Goal: Task Accomplishment & Management: Complete application form

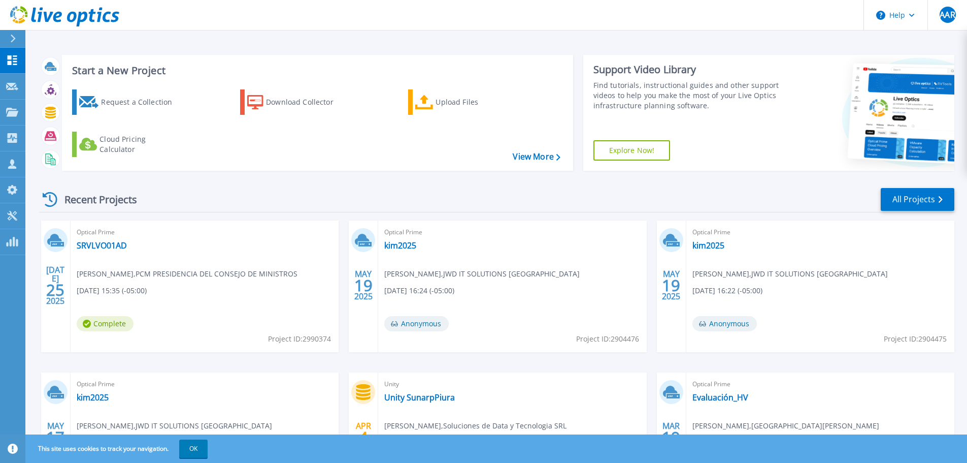
drag, startPoint x: 206, startPoint y: 449, endPoint x: 231, endPoint y: 436, distance: 28.2
click at [206, 449] on button "OK" at bounding box center [193, 448] width 28 height 18
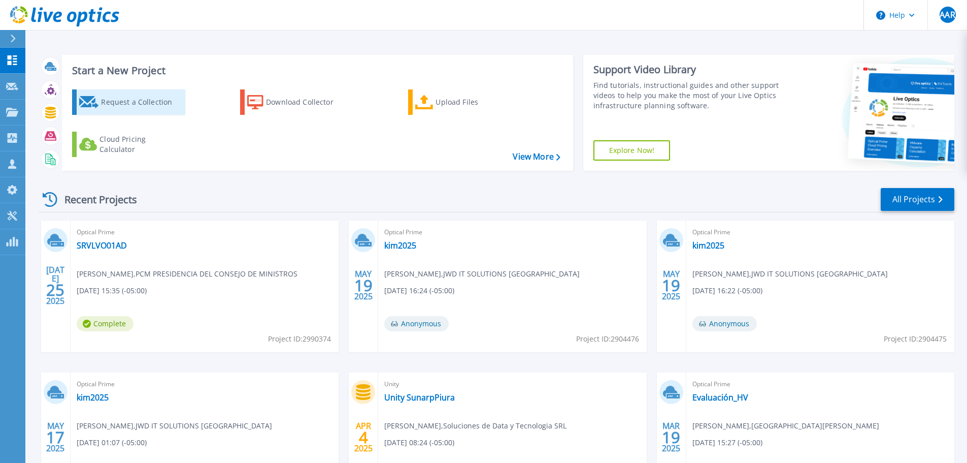
click at [151, 103] on div "Request a Collection" at bounding box center [141, 102] width 81 height 20
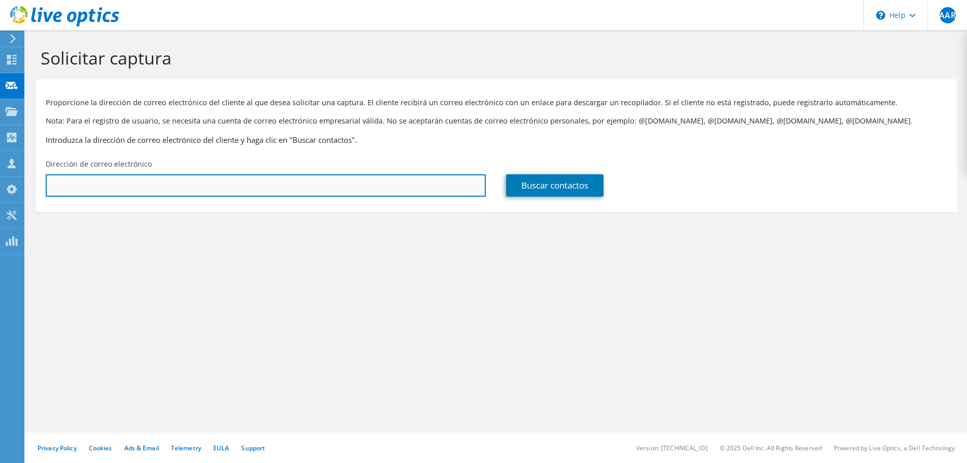
click at [232, 187] on input "text" at bounding box center [266, 185] width 440 height 22
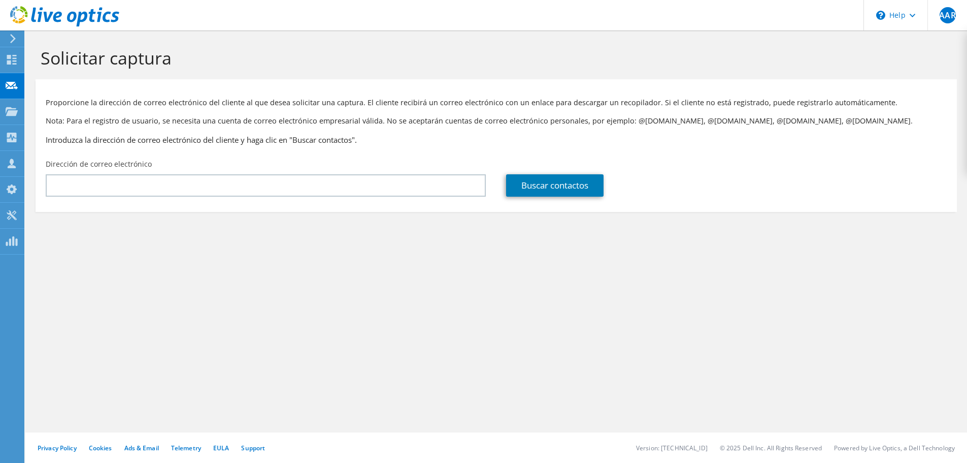
click at [619, 315] on div "Solicitar captura Proporcione la dirección de correo electrónico del cliente al…" at bounding box center [496, 246] width 942 height 432
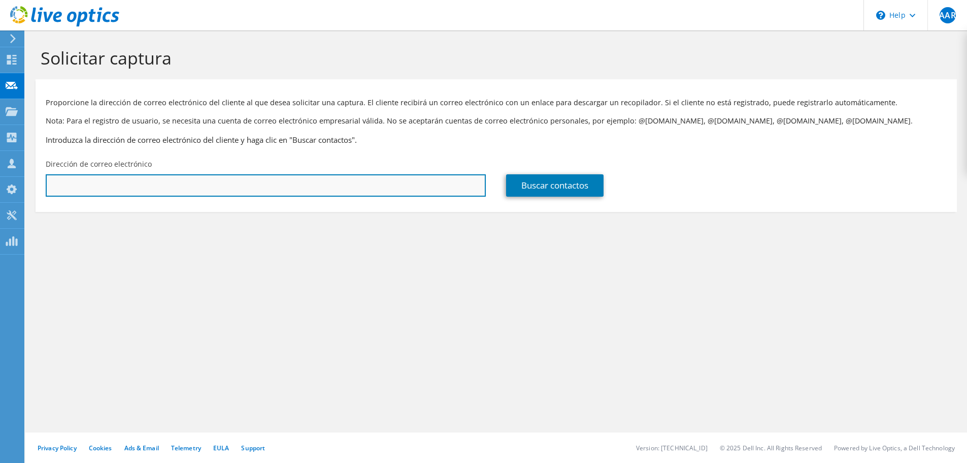
click at [379, 195] on input "text" at bounding box center [266, 185] width 440 height 22
paste input "monitoreo@regioncallao.gob.pe"
type input "monitoreo@regioncallao.gob.pe"
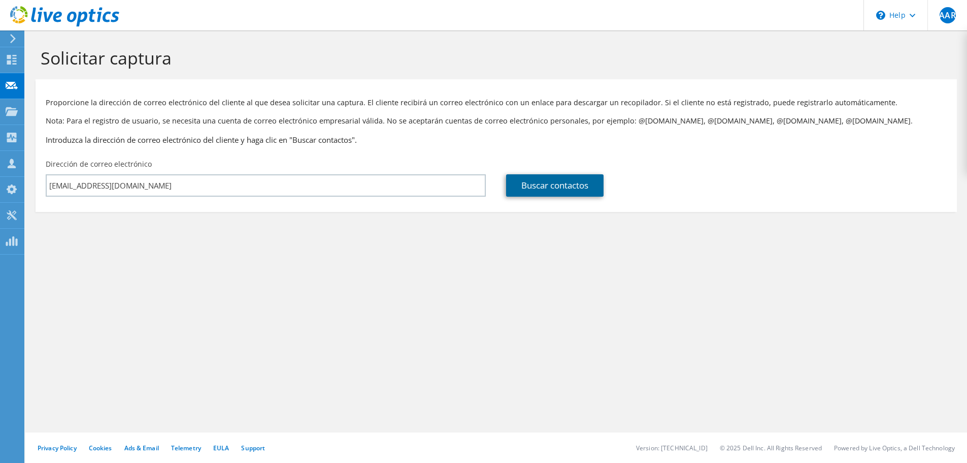
click at [556, 189] on link "Buscar contactos" at bounding box center [554, 185] width 97 height 22
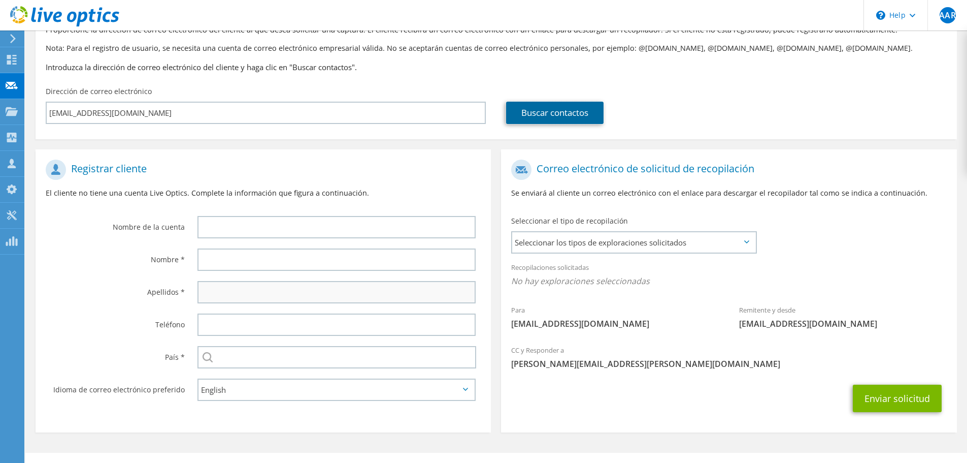
scroll to position [93, 0]
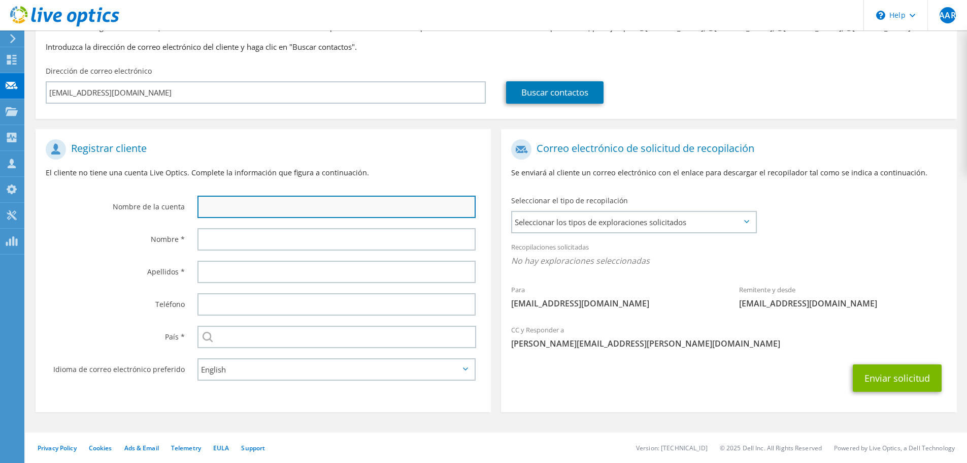
click at [243, 216] on input "text" at bounding box center [337, 206] width 278 height 22
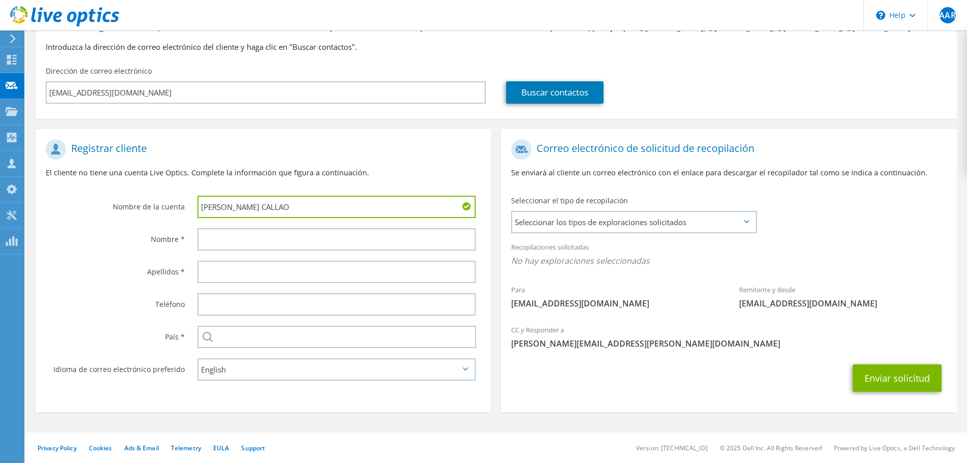
type input "[PERSON_NAME] CALLAO"
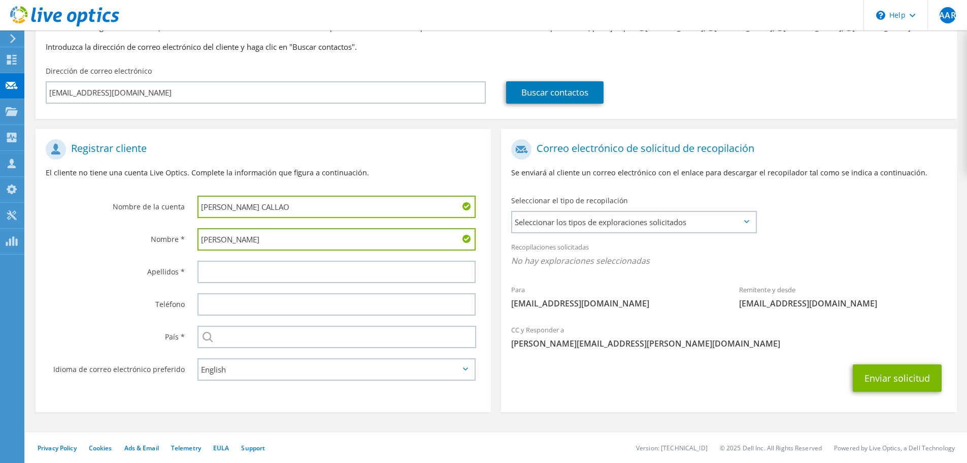
type input "Gerson"
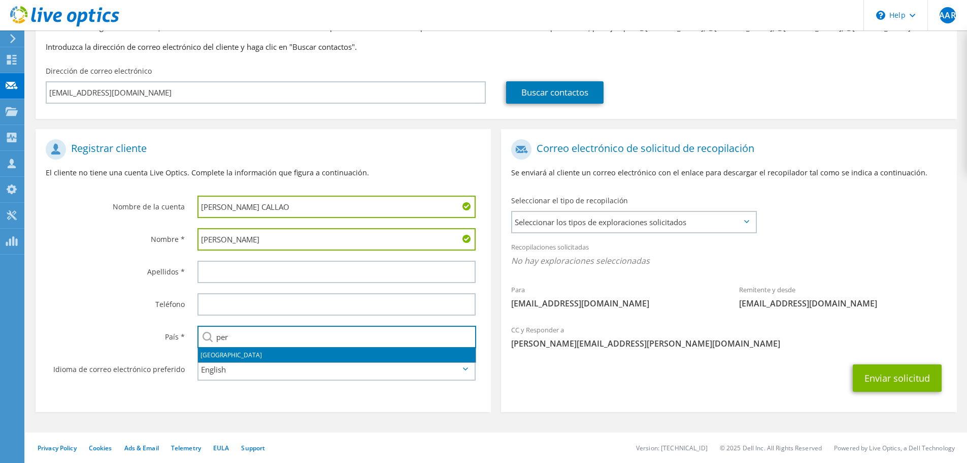
click at [215, 353] on li "Perú" at bounding box center [337, 355] width 278 height 14
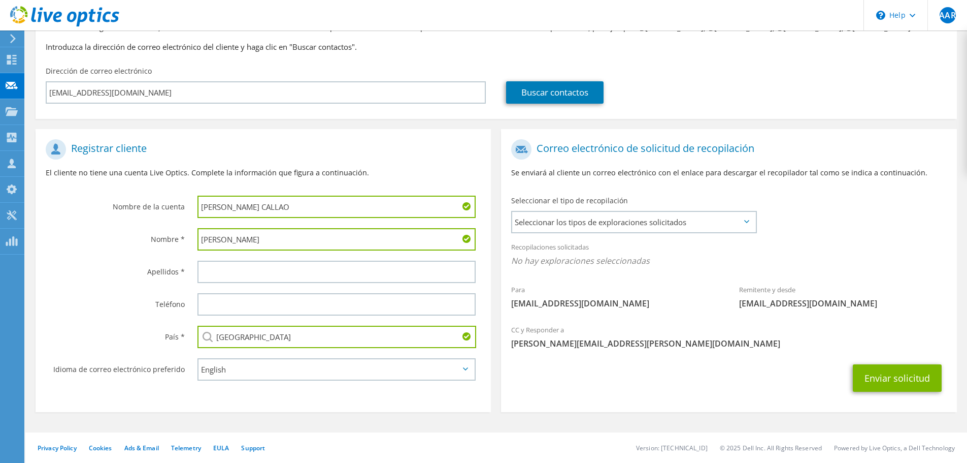
type input "Perú"
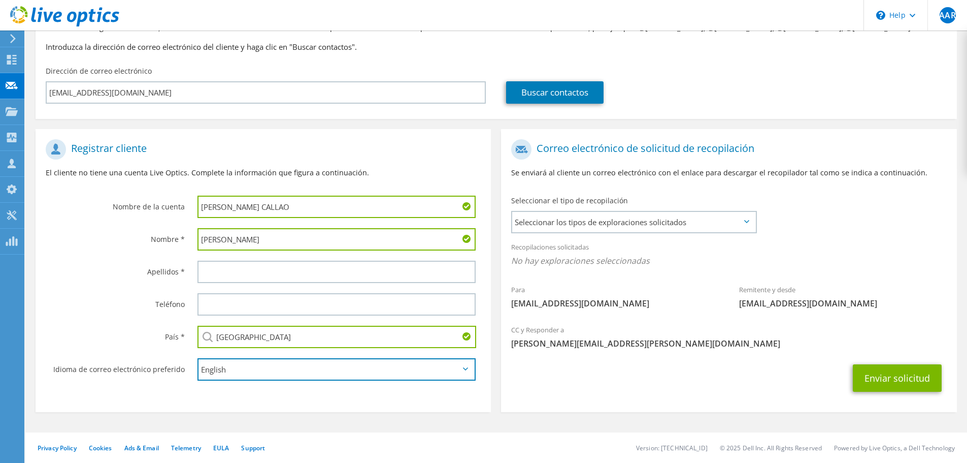
click at [218, 370] on select "English Deutsch Español Français Italiano Polski Português Русский 한국어 中文 日本語" at bounding box center [337, 369] width 278 height 22
select select "es-ES"
click at [198, 358] on select "English Deutsch Español Français Italiano Polski Português Русский 한국어 中文 日本語" at bounding box center [337, 369] width 278 height 22
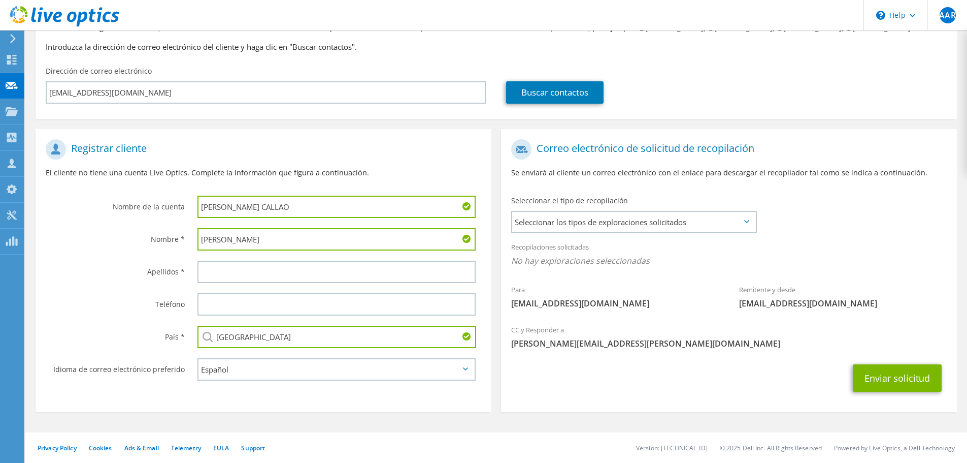
click at [216, 260] on div at bounding box center [339, 271] width 304 height 32
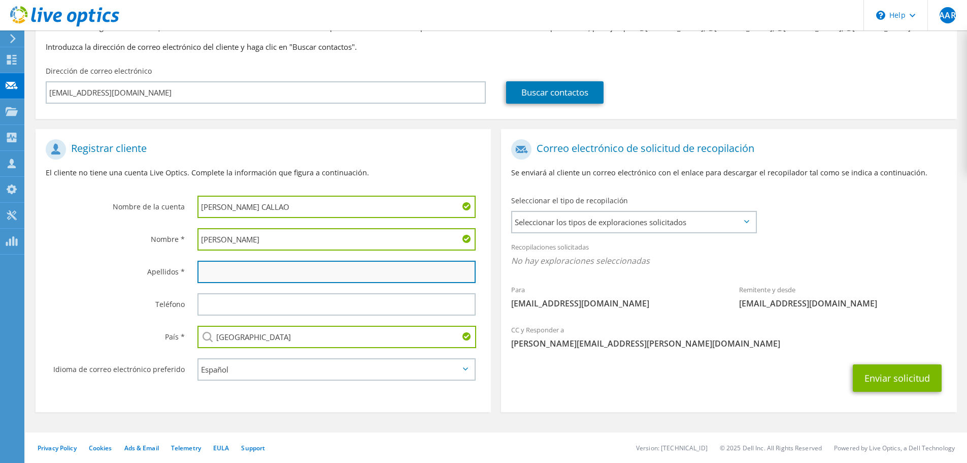
click at [221, 272] on input "text" at bounding box center [337, 271] width 278 height 22
type input "Ramos"
click at [664, 215] on div "Seleccionar el tipo de recopilación Seleccionar los tipos de exploraciones soli…" at bounding box center [633, 213] width 245 height 36
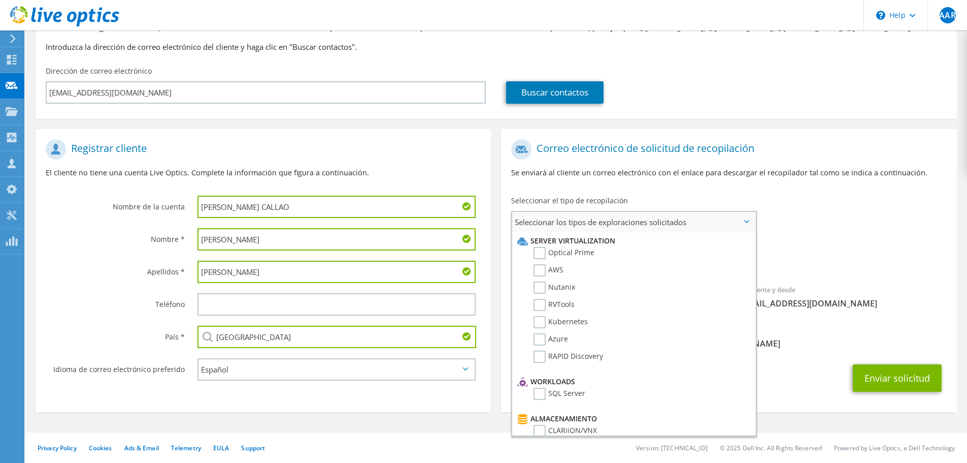
click at [664, 215] on span "Seleccionar los tipos de exploraciones solicitados" at bounding box center [633, 222] width 243 height 20
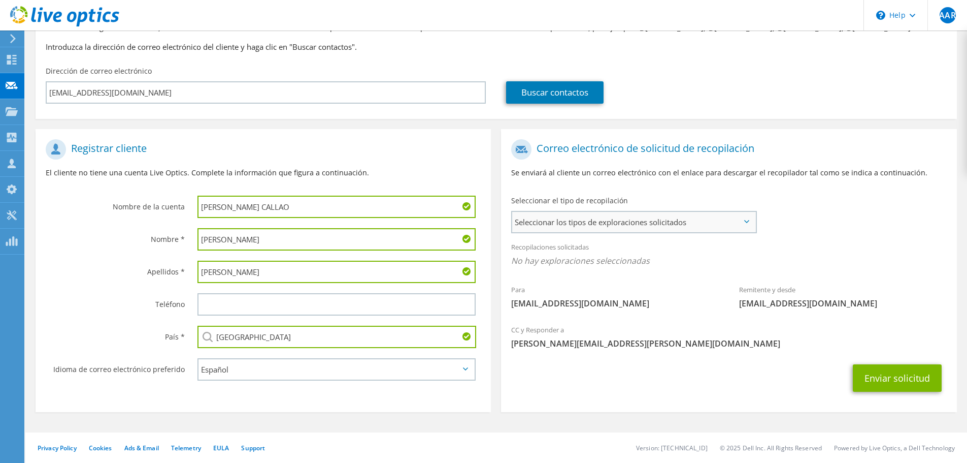
click at [618, 232] on span "Seleccionar los tipos de exploraciones solicitados" at bounding box center [633, 222] width 243 height 20
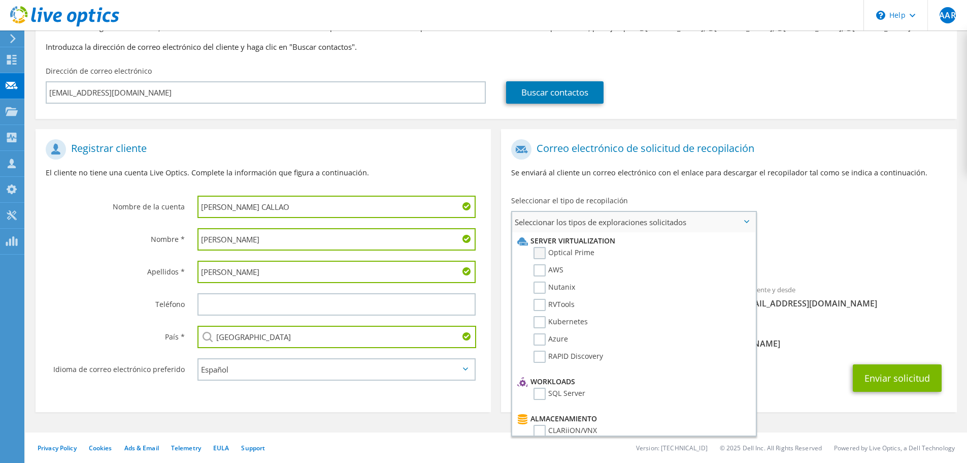
click at [548, 259] on label "Optical Prime" at bounding box center [564, 253] width 61 height 12
click at [0, 0] on input "Optical Prime" at bounding box center [0, 0] width 0 height 0
click at [539, 339] on label "Azure" at bounding box center [551, 339] width 35 height 12
click at [0, 0] on input "Azure" at bounding box center [0, 0] width 0 height 0
click at [539, 356] on label "RAPID Discovery" at bounding box center [569, 356] width 70 height 12
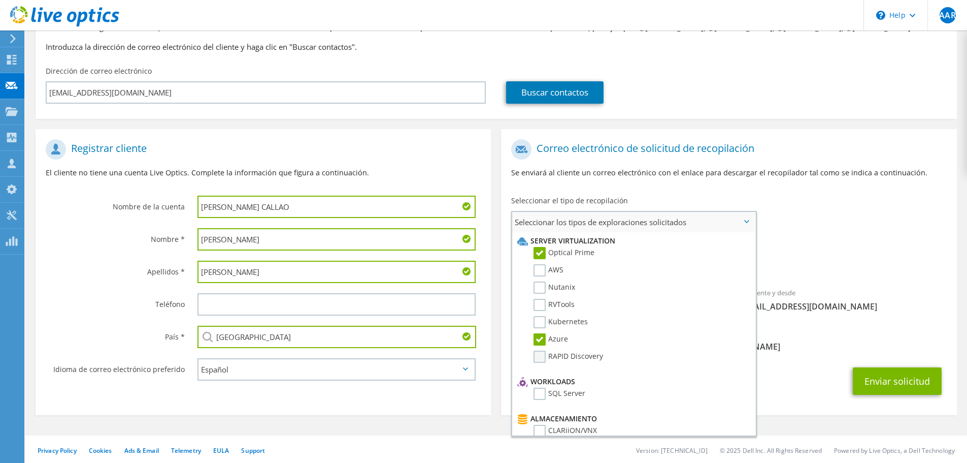
click at [0, 0] on input "RAPID Discovery" at bounding box center [0, 0] width 0 height 0
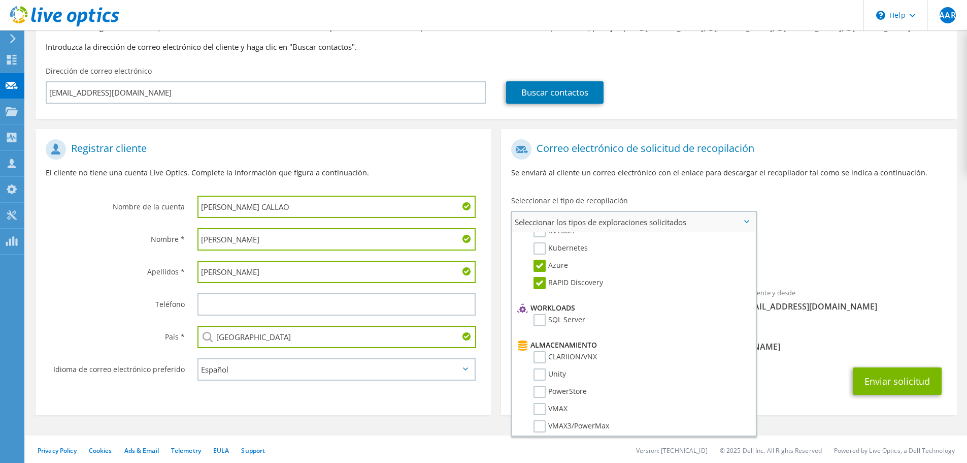
scroll to position [0, 0]
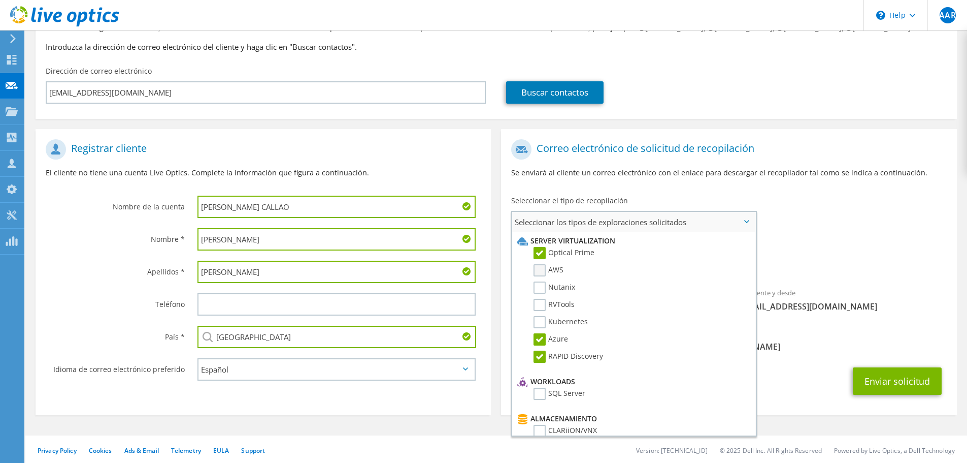
click at [549, 272] on label "AWS" at bounding box center [549, 270] width 30 height 12
click at [0, 0] on input "AWS" at bounding box center [0, 0] width 0 height 0
click at [545, 288] on label "Nutanix" at bounding box center [555, 287] width 42 height 12
click at [0, 0] on input "Nutanix" at bounding box center [0, 0] width 0 height 0
click at [542, 303] on label "RVTools" at bounding box center [554, 305] width 41 height 12
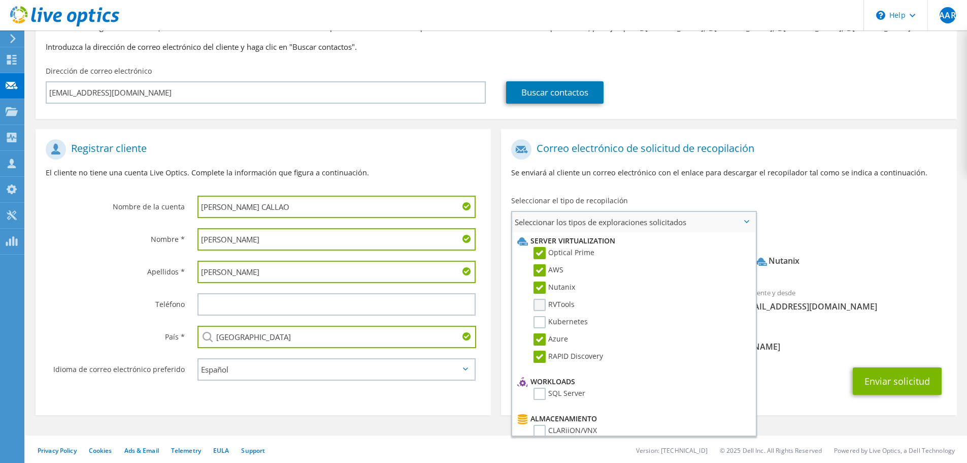
click at [0, 0] on input "RVTools" at bounding box center [0, 0] width 0 height 0
click at [540, 321] on label "Kubernetes" at bounding box center [561, 322] width 54 height 12
click at [0, 0] on input "Kubernetes" at bounding box center [0, 0] width 0 height 0
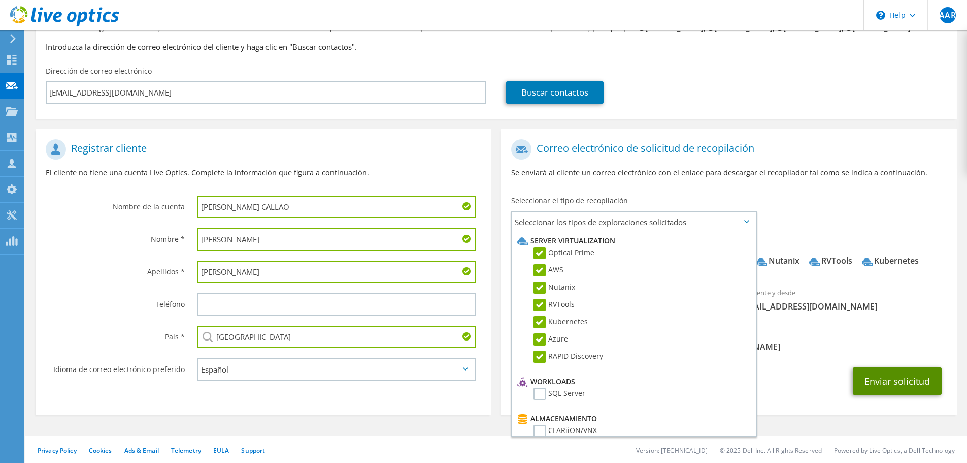
click at [877, 387] on button "Enviar solicitud" at bounding box center [897, 380] width 89 height 27
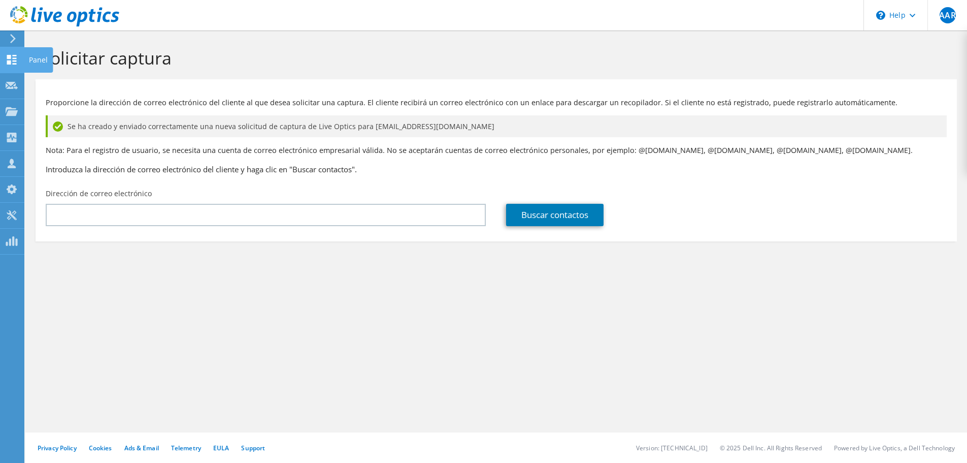
click at [10, 62] on use at bounding box center [12, 60] width 10 height 10
